Goal: Find specific page/section: Find specific page/section

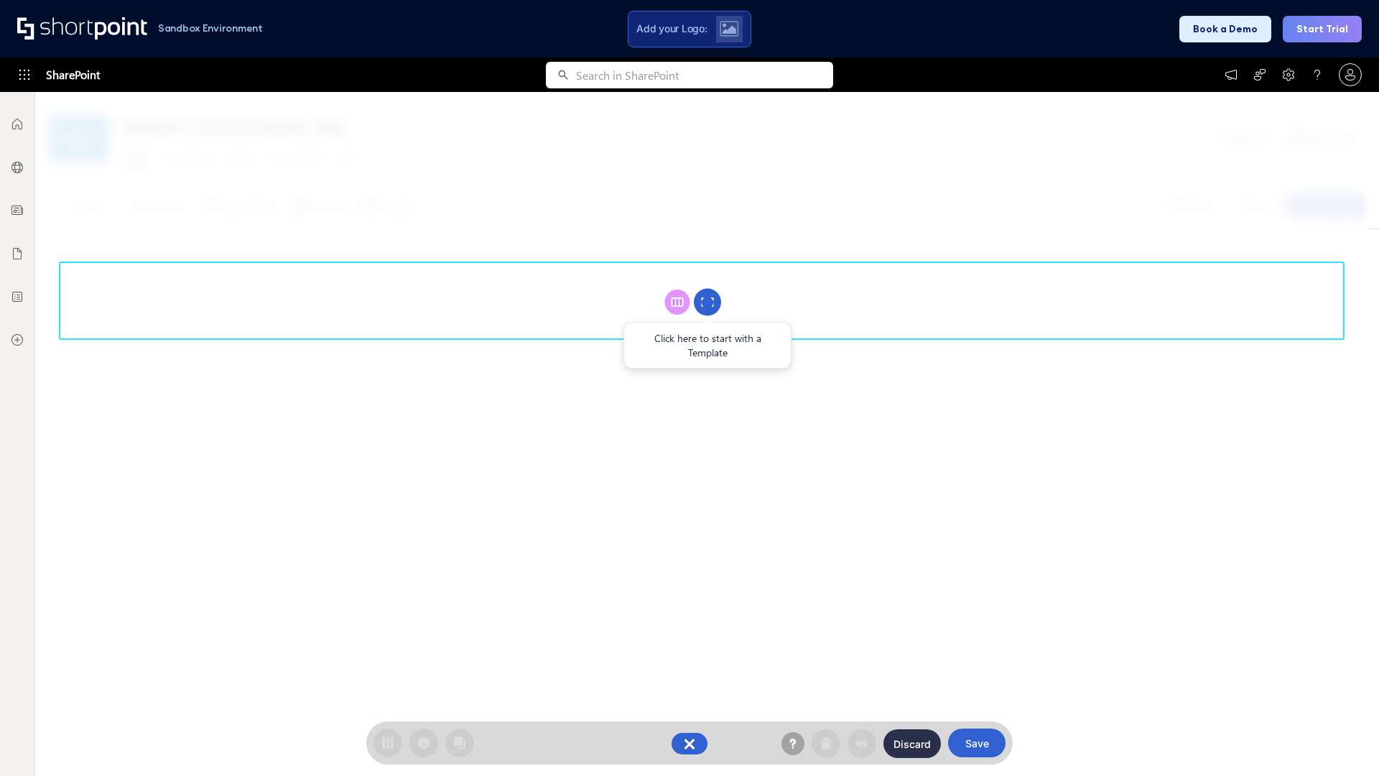
click at [707, 302] on circle at bounding box center [707, 302] width 27 height 27
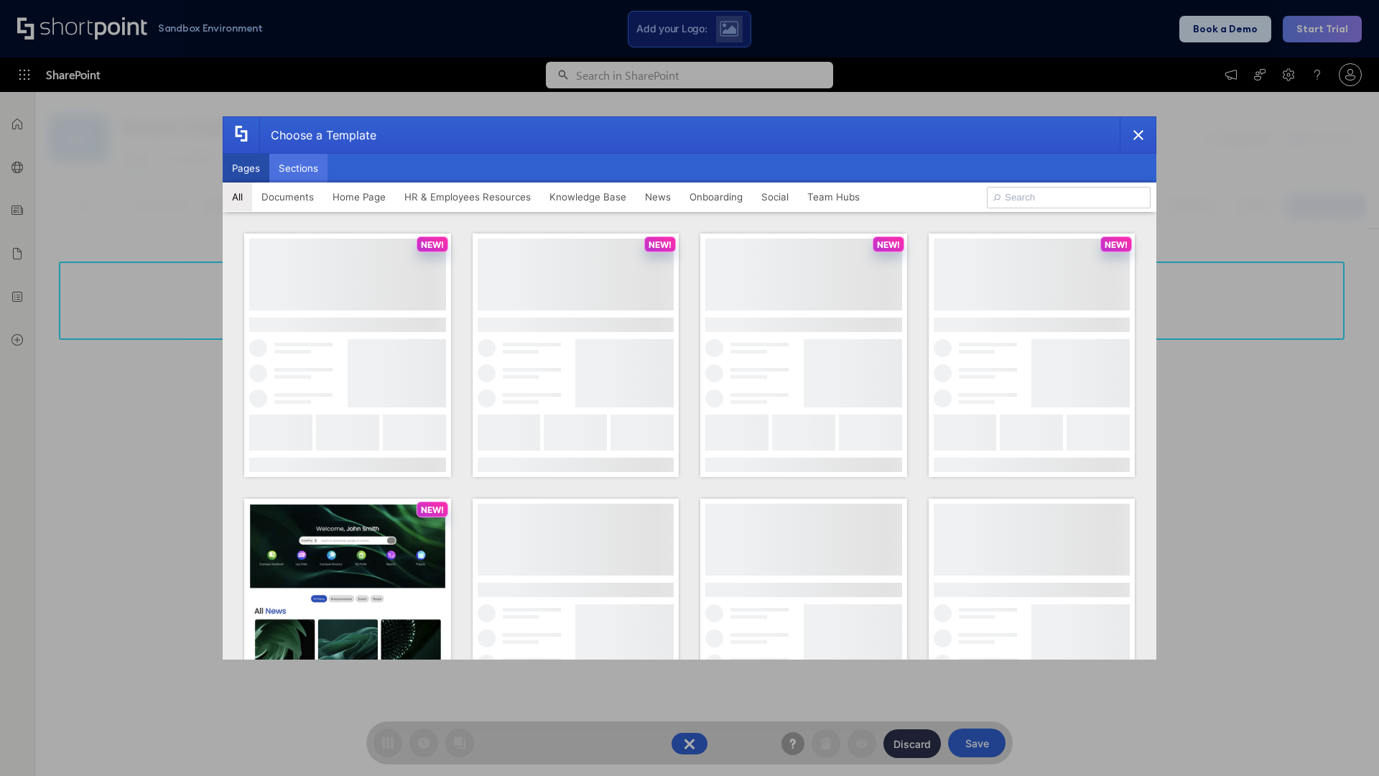
click at [298, 168] on button "Sections" at bounding box center [298, 168] width 58 height 29
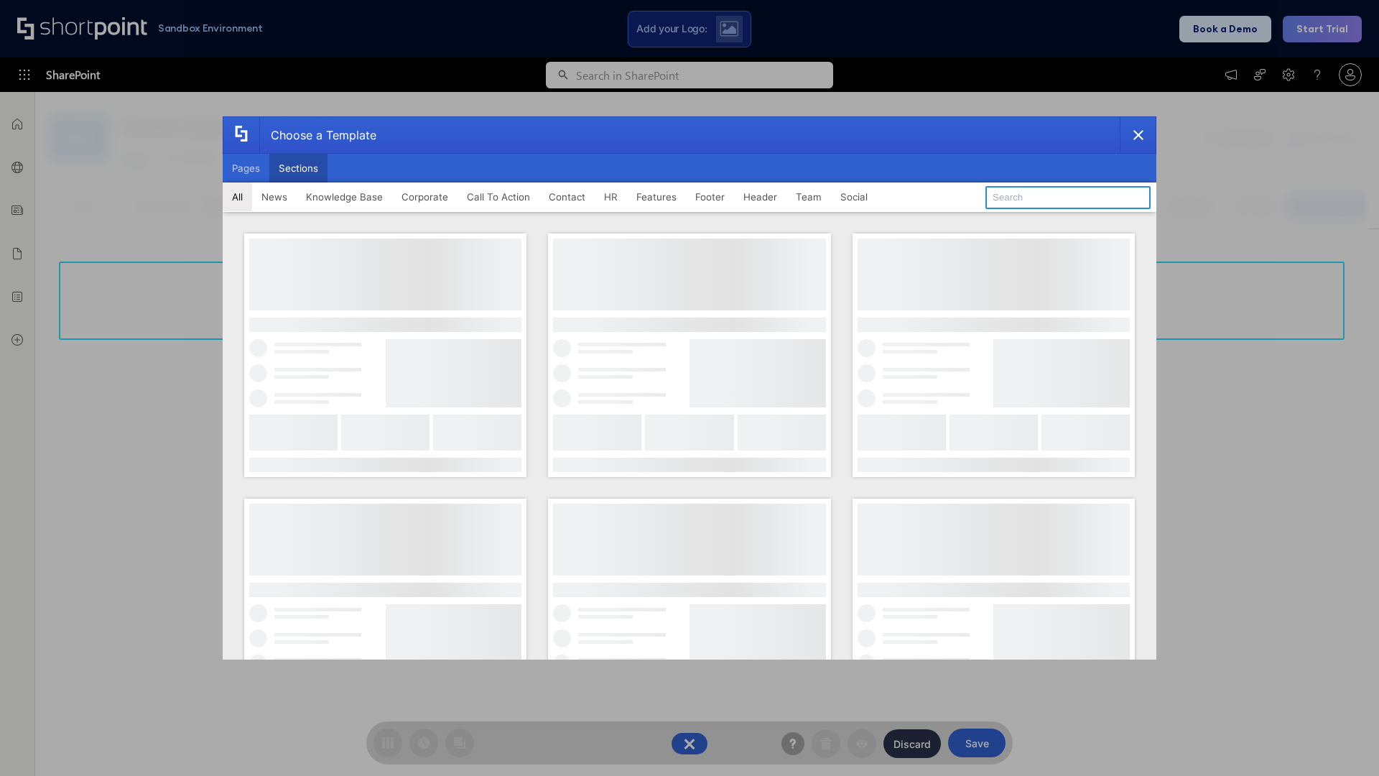
type input "Meet The Team 2"
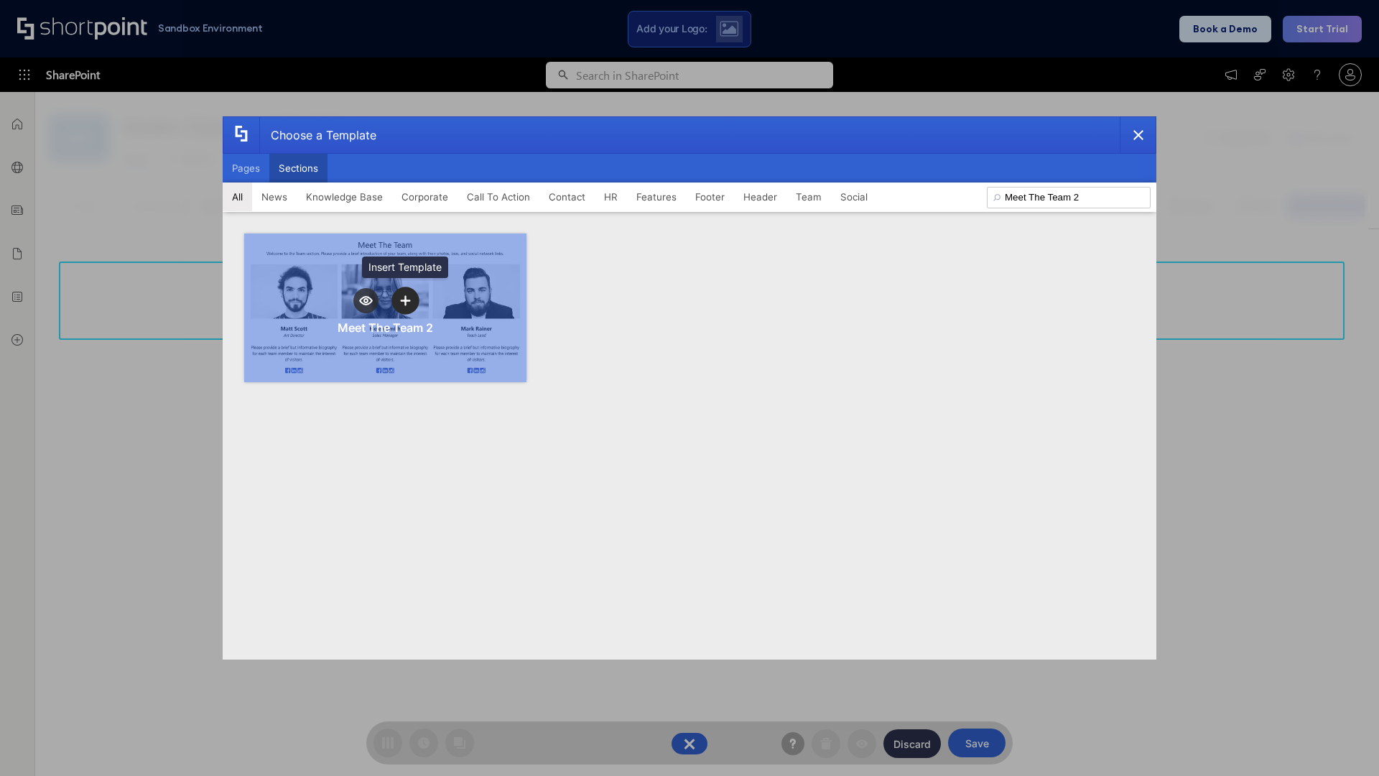
click at [405, 300] on icon "template selector" at bounding box center [405, 300] width 10 height 10
